Goal: Transaction & Acquisition: Purchase product/service

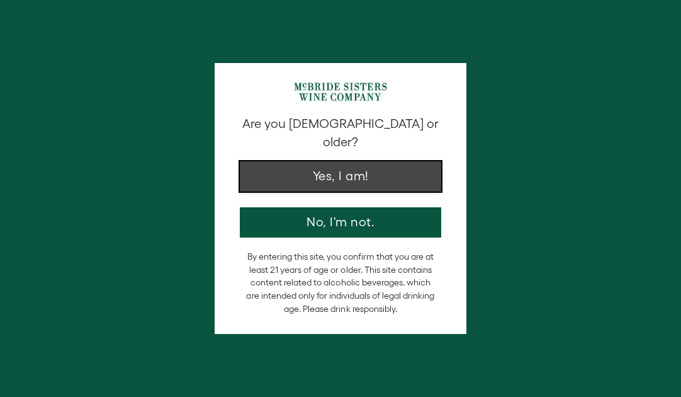
click at [335, 161] on button "Yes, I am!" at bounding box center [340, 176] width 201 height 30
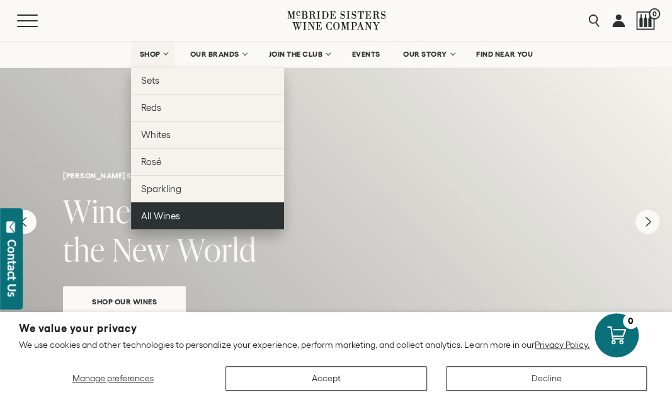
click at [153, 213] on span "All Wines" at bounding box center [160, 215] width 39 height 11
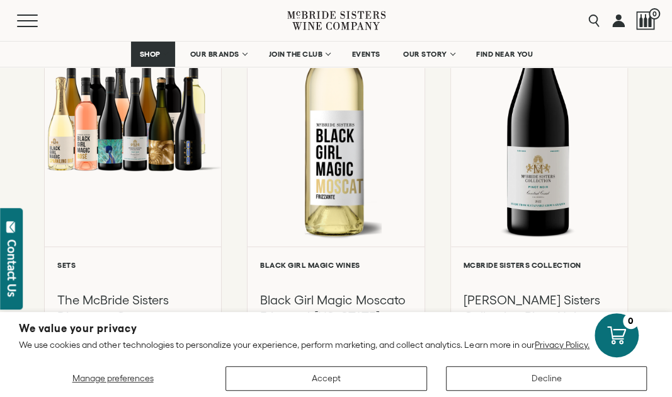
scroll to position [247, 0]
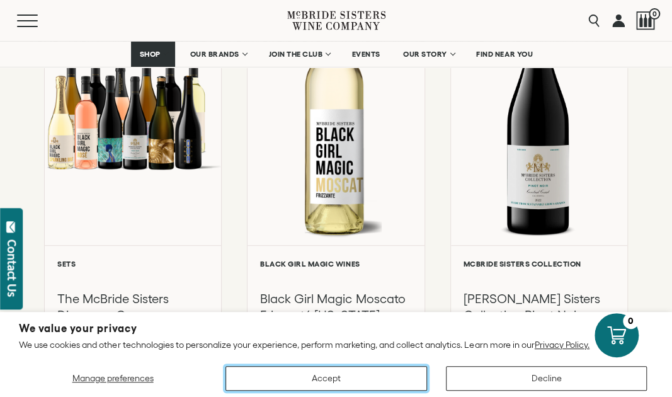
click at [342, 378] on button "Accept" at bounding box center [325, 378] width 201 height 25
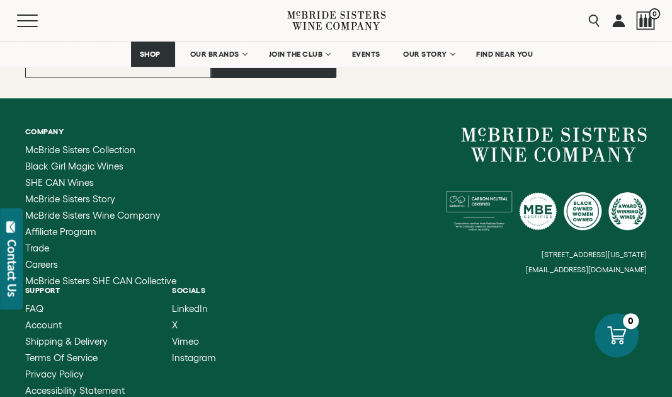
scroll to position [2177, 0]
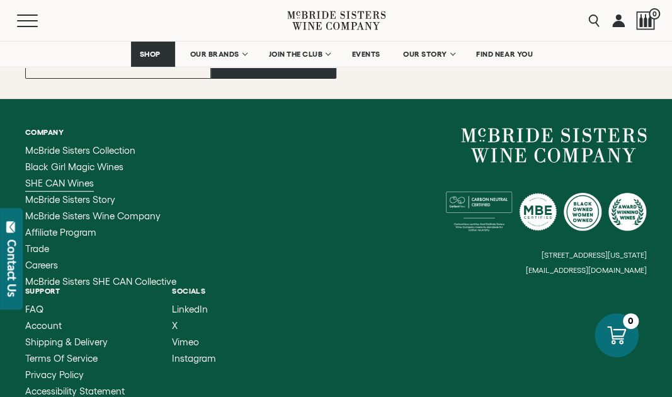
click at [64, 181] on span "SHE CAN Wines" at bounding box center [59, 183] width 69 height 11
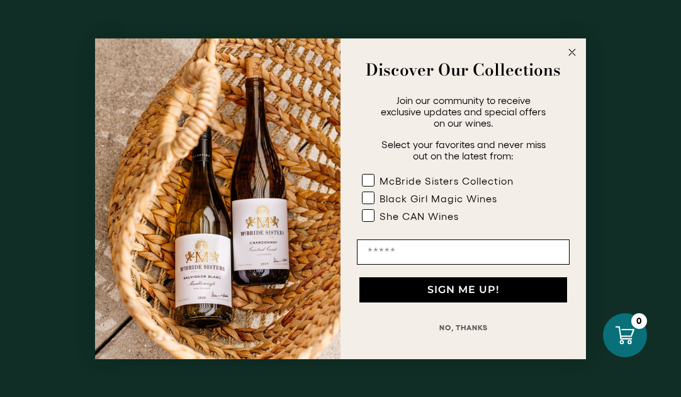
click at [568, 45] on icon "Close dialog" at bounding box center [572, 52] width 15 height 15
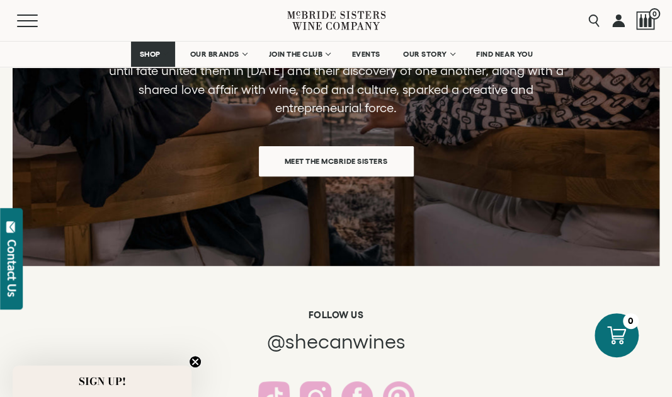
scroll to position [2082, 0]
